Goal: Information Seeking & Learning: Understand process/instructions

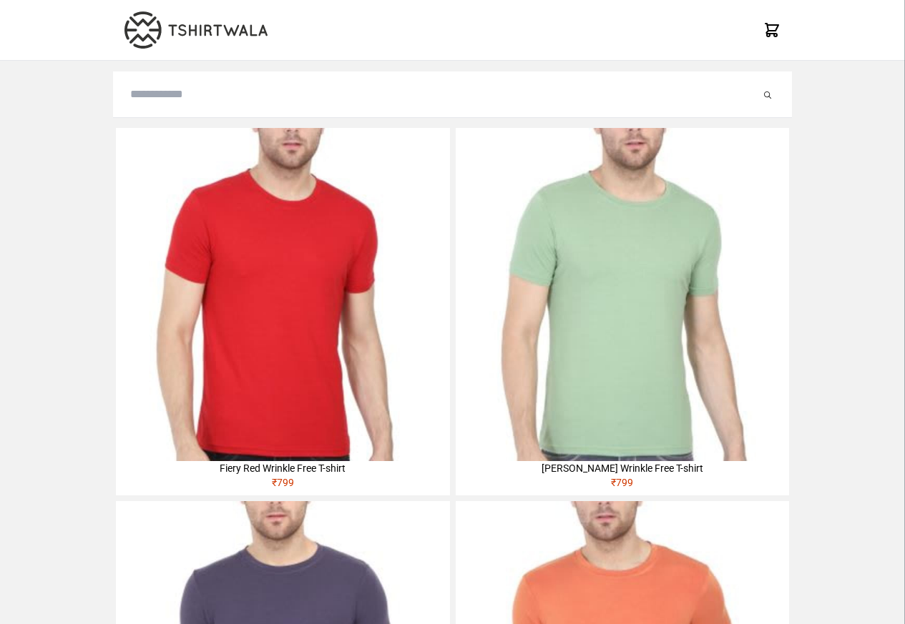
click at [168, 224] on img at bounding box center [282, 294] width 333 height 333
click at [152, 221] on img at bounding box center [282, 294] width 333 height 333
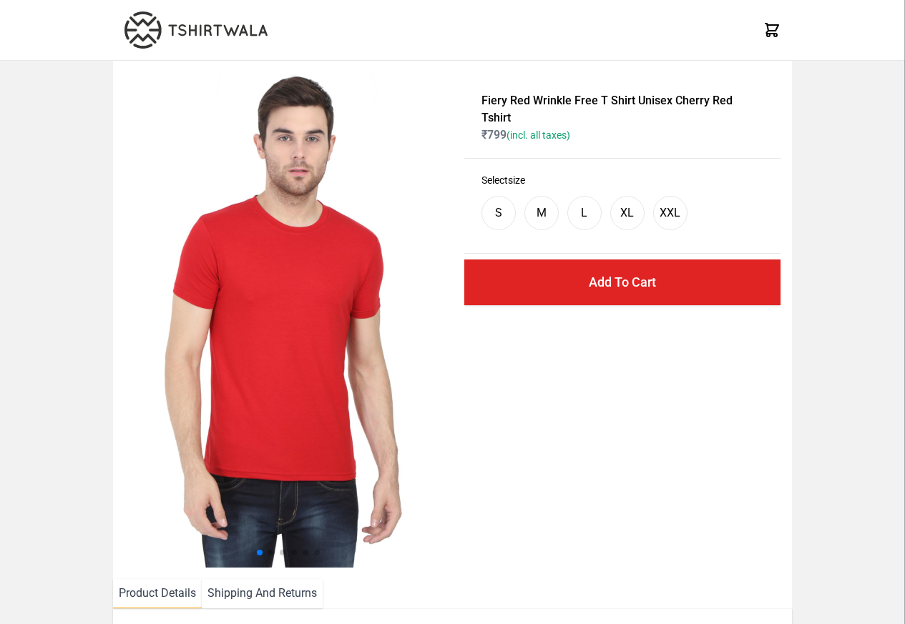
click at [251, 596] on li "Shipping And Returns" at bounding box center [262, 593] width 121 height 29
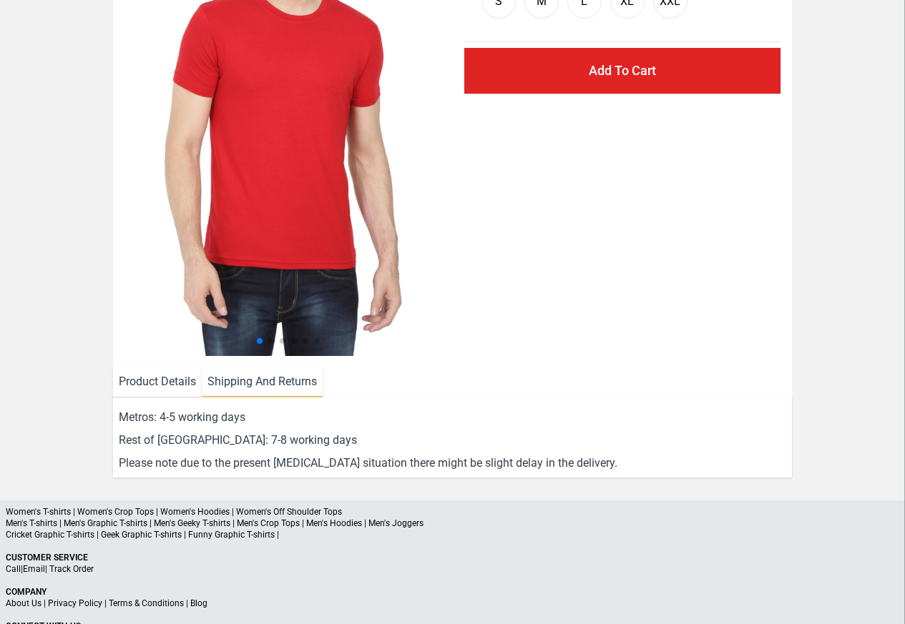
scroll to position [259, 0]
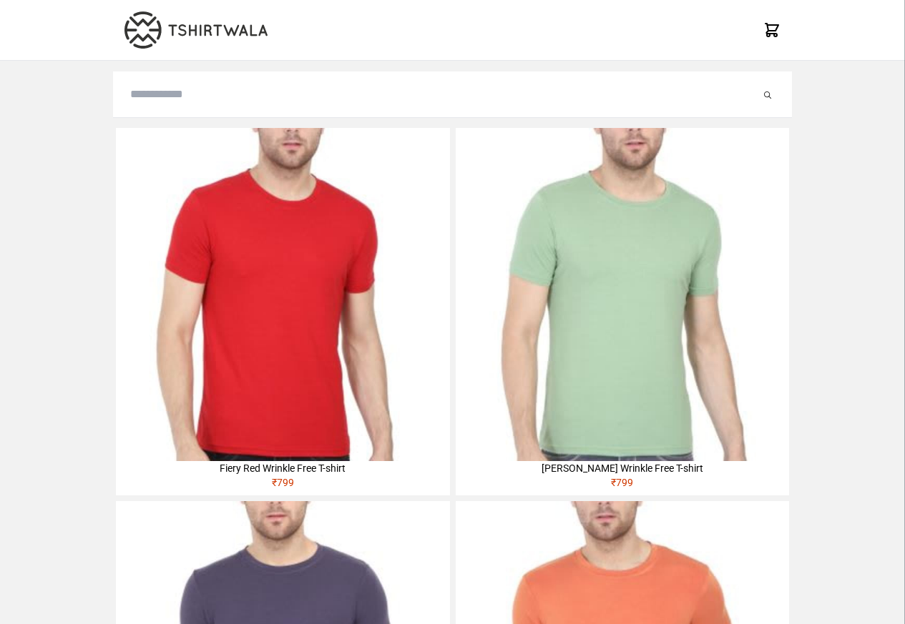
click at [150, 222] on img at bounding box center [282, 294] width 333 height 333
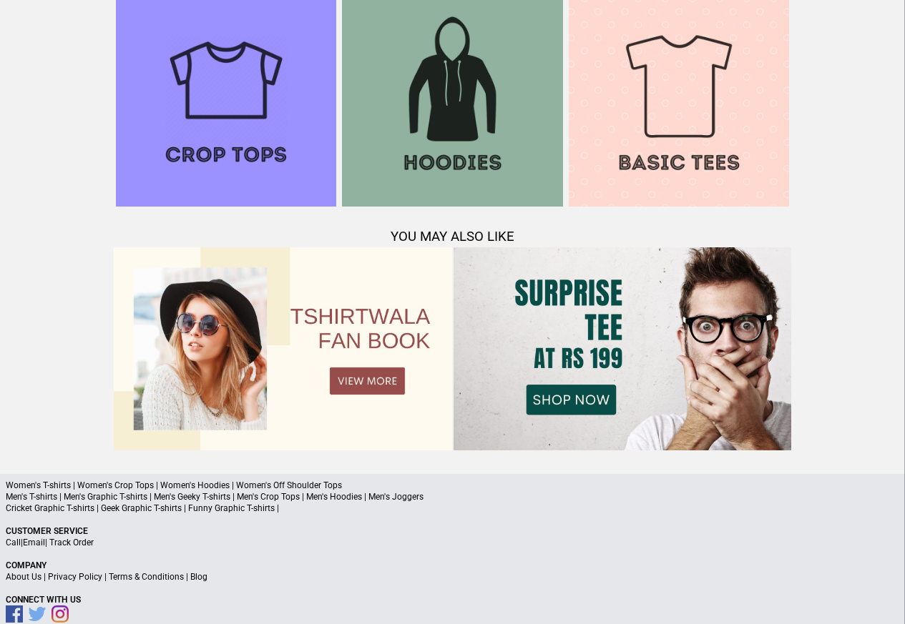
scroll to position [1380, 0]
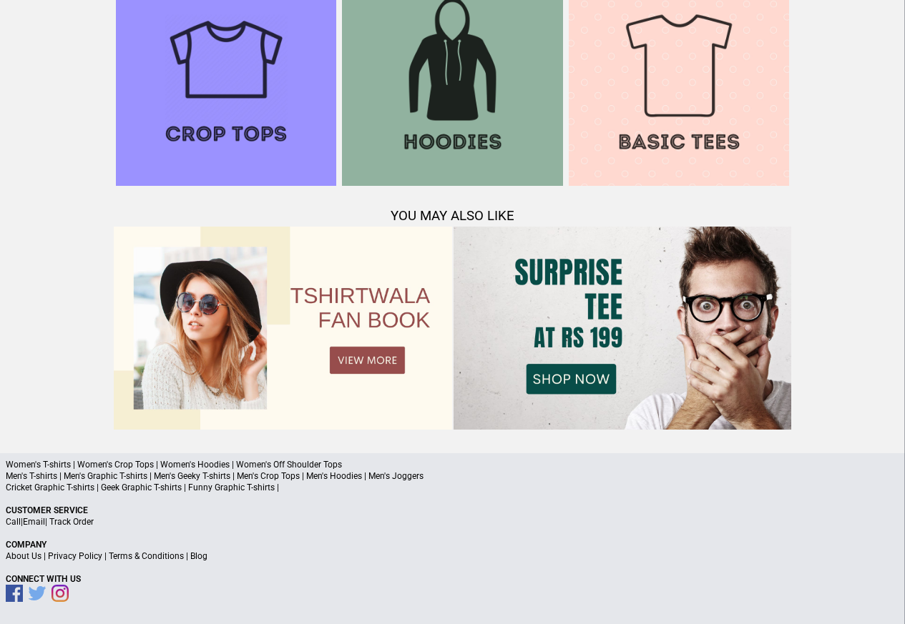
click at [81, 519] on link "Track Order" at bounding box center [71, 522] width 44 height 10
click at [200, 557] on a"] "Blog" at bounding box center [198, 556] width 17 height 10
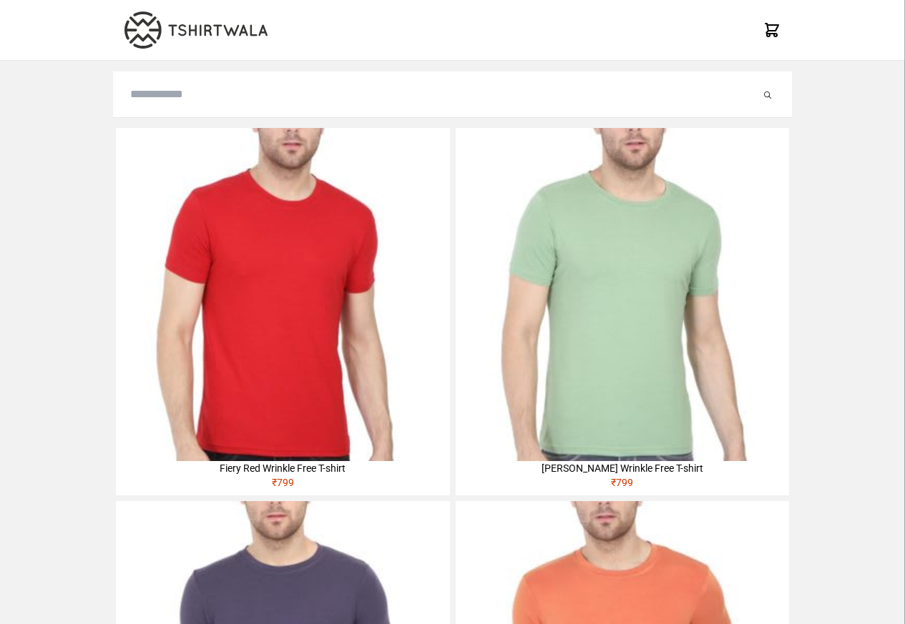
click at [159, 222] on img at bounding box center [282, 294] width 333 height 333
